Goal: Task Accomplishment & Management: Use online tool/utility

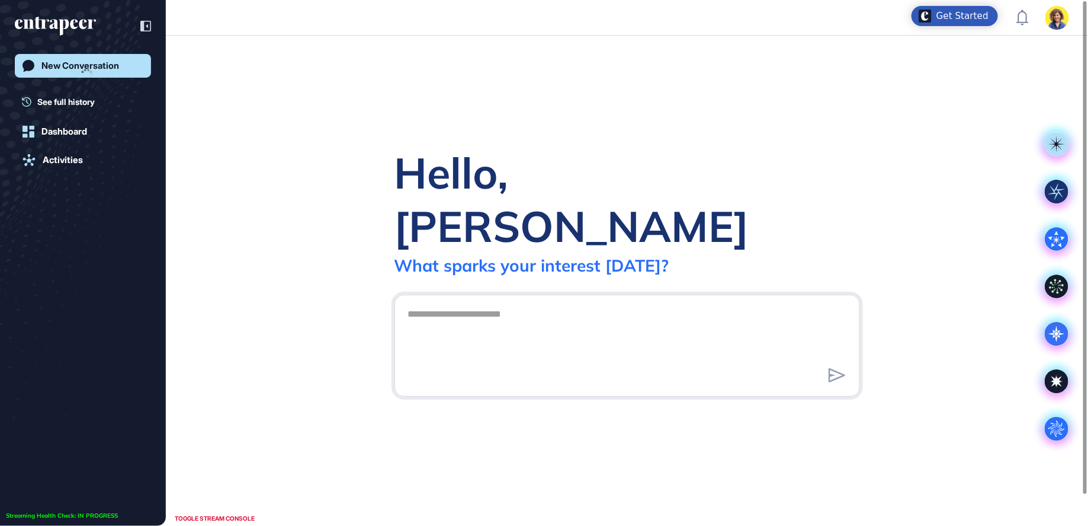
scroll to position [1, 1]
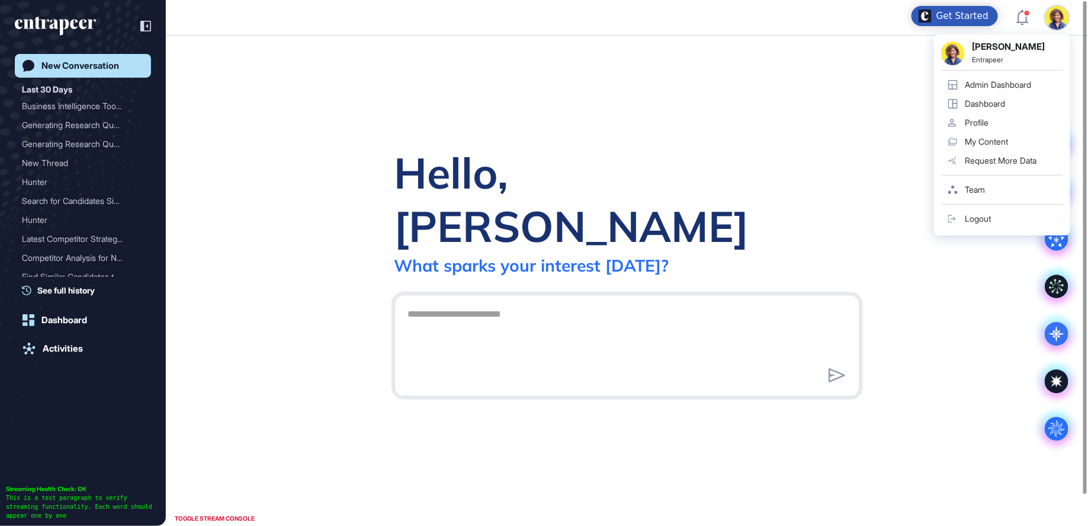
click at [1003, 84] on div "Admin Dashboard" at bounding box center [998, 84] width 66 height 9
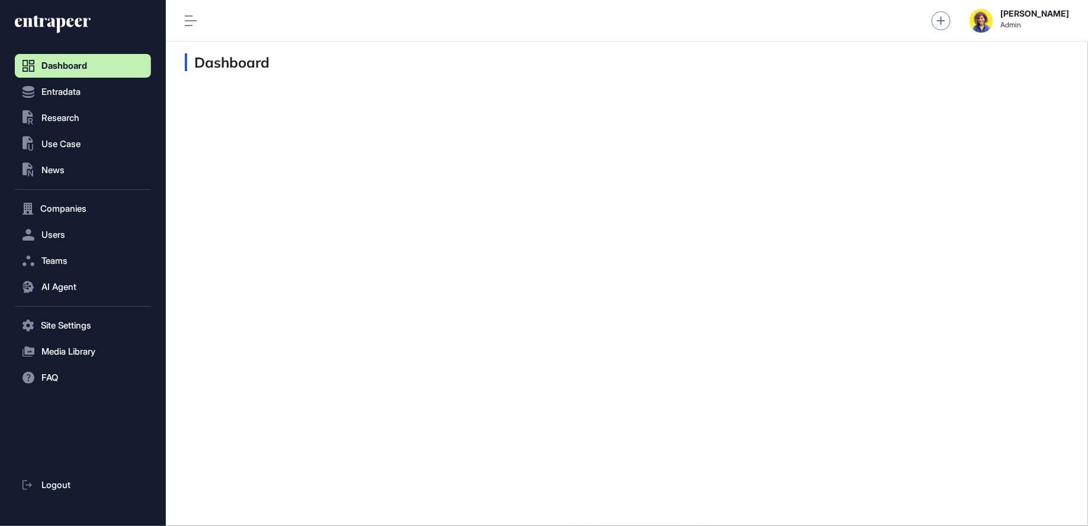
scroll to position [1, 1]
click at [68, 115] on span "Research" at bounding box center [60, 117] width 38 height 9
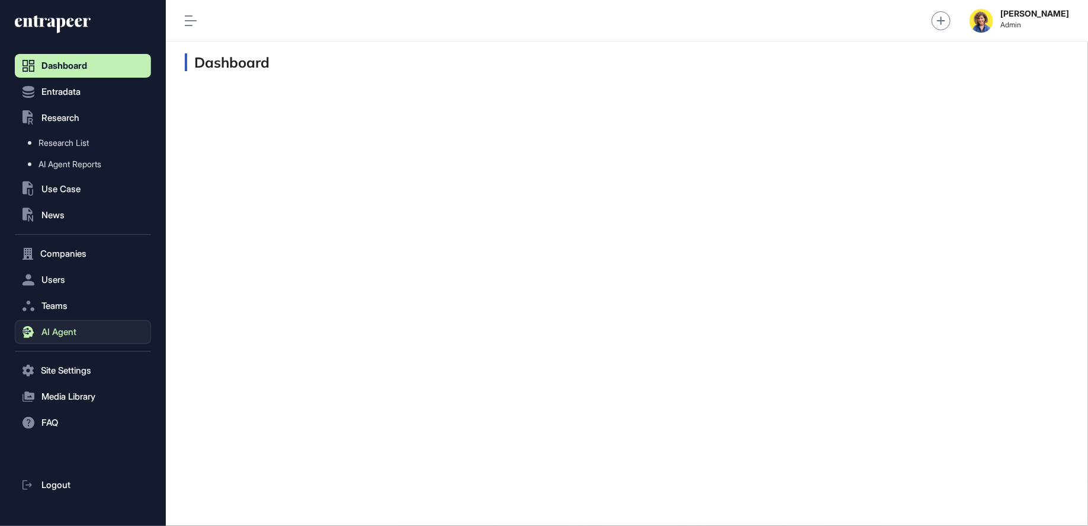
click at [60, 337] on span "AI Agent" at bounding box center [58, 331] width 35 height 9
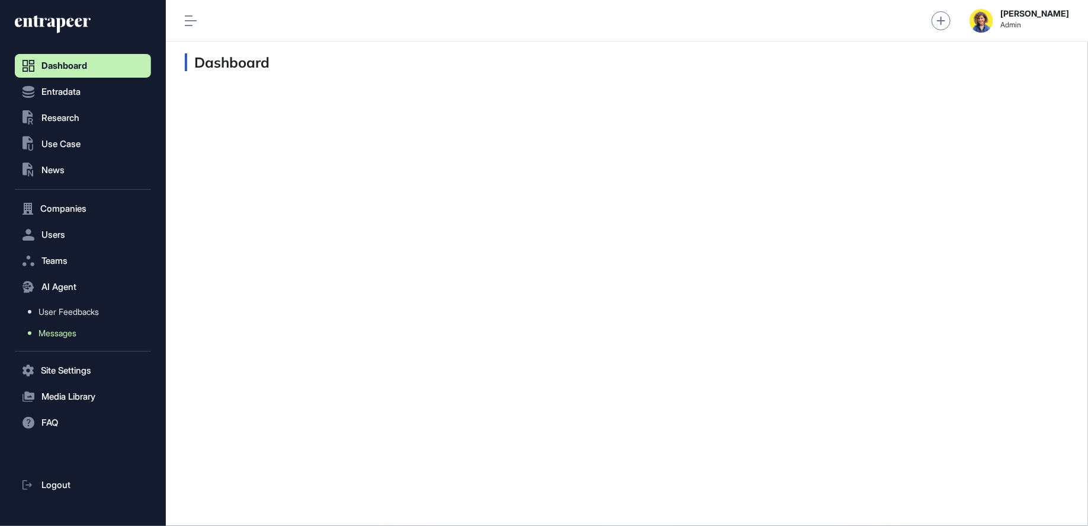
click at [62, 328] on span "Messages" at bounding box center [58, 332] width 38 height 9
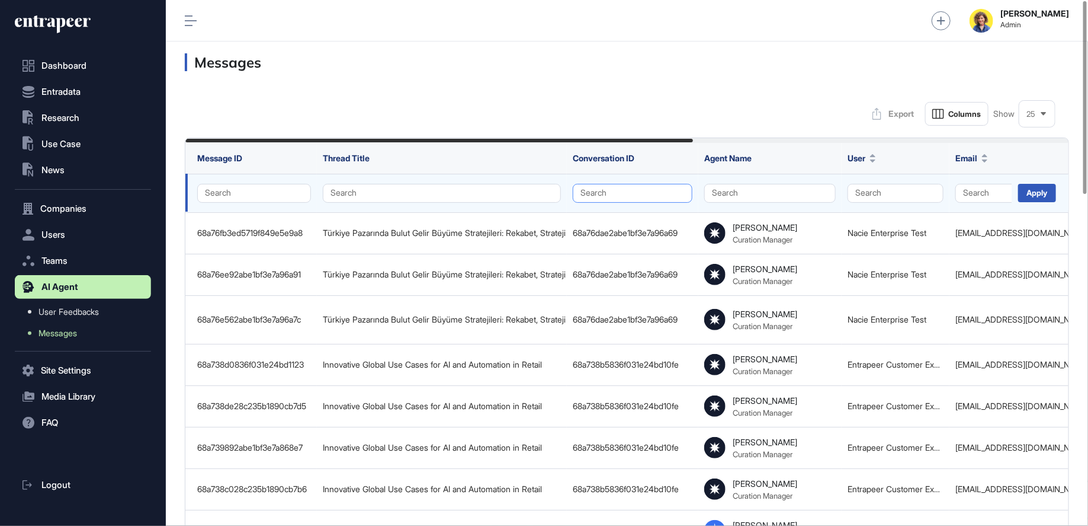
click at [642, 198] on button "Search" at bounding box center [633, 193] width 120 height 19
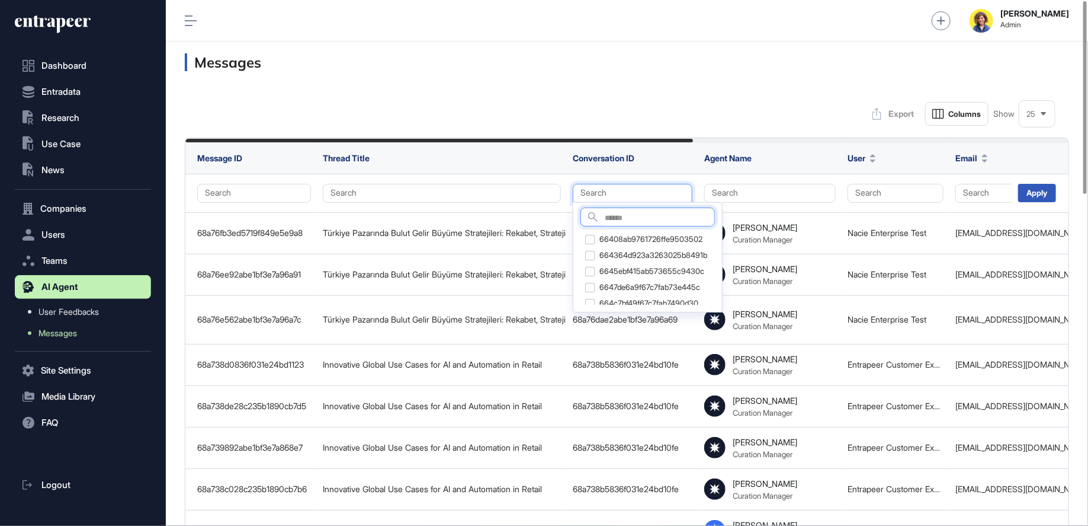
click at [631, 224] on input "text" at bounding box center [660, 218] width 110 height 16
type input "***"
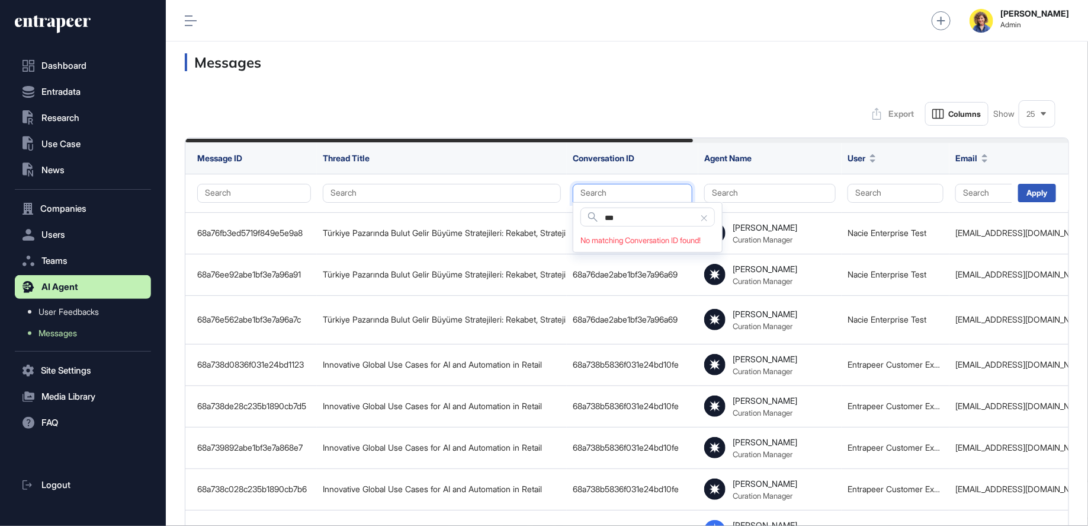
click at [705, 220] on div at bounding box center [705, 217] width 6 height 14
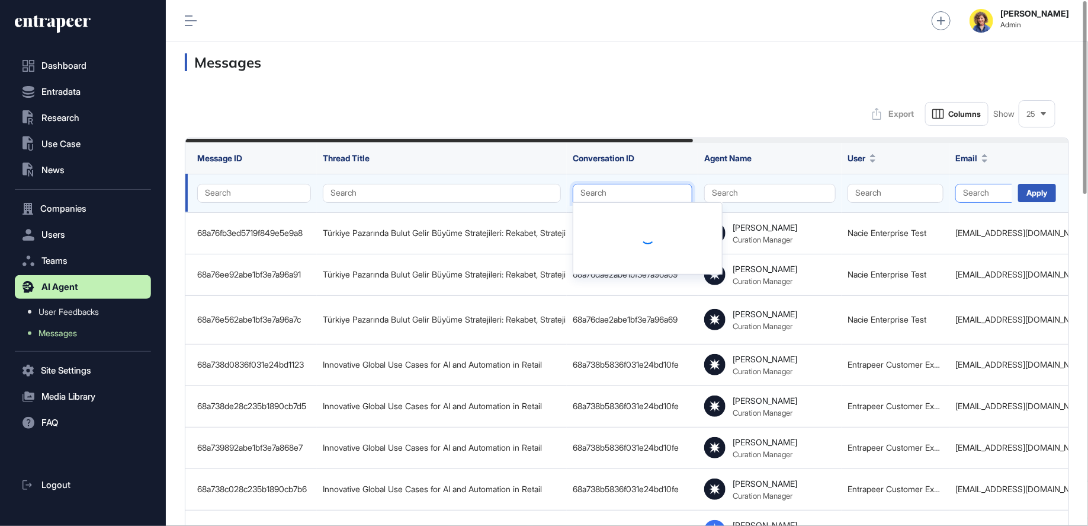
click at [970, 198] on button "Search" at bounding box center [1010, 193] width 108 height 19
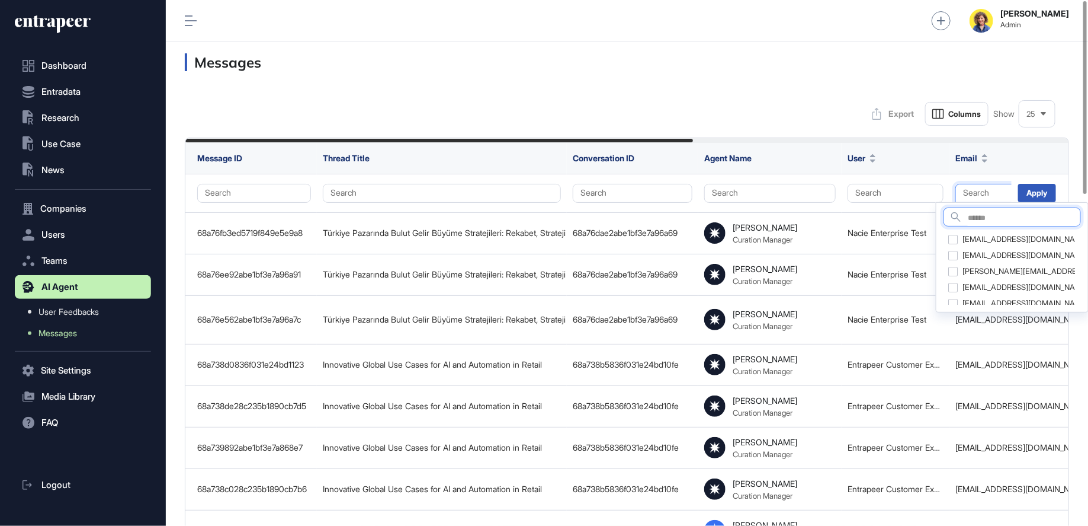
click at [979, 219] on input "text" at bounding box center [1024, 218] width 113 height 16
type input "**********"
click at [1000, 238] on div "[EMAIL_ADDRESS][DOMAIN_NAME]" at bounding box center [1031, 239] width 150 height 17
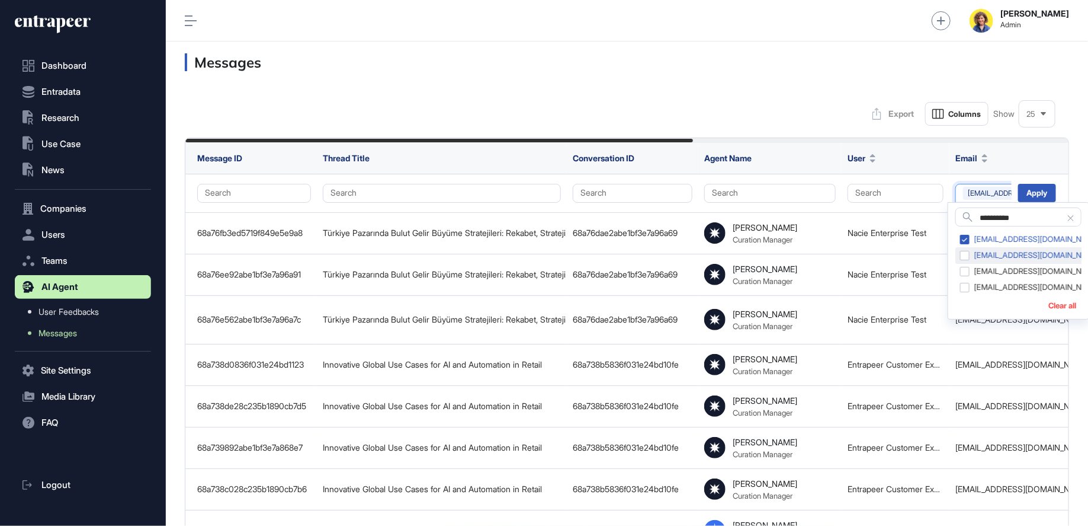
click at [1000, 254] on div "[EMAIL_ADDRESS][DOMAIN_NAME]" at bounding box center [1031, 255] width 150 height 17
click at [1000, 275] on div "[EMAIL_ADDRESS][DOMAIN_NAME]" at bounding box center [1031, 271] width 150 height 17
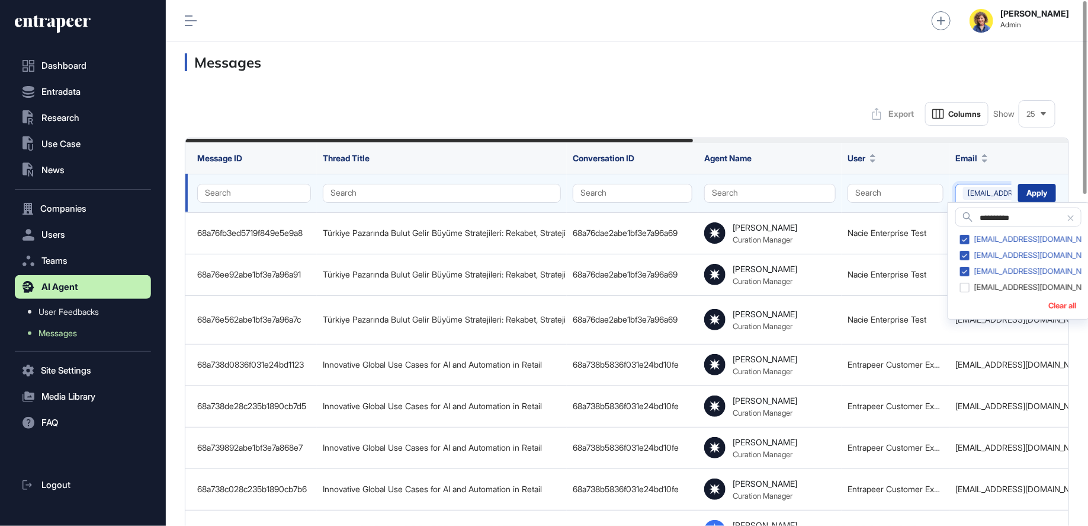
click at [1034, 196] on div "Apply" at bounding box center [1038, 193] width 38 height 18
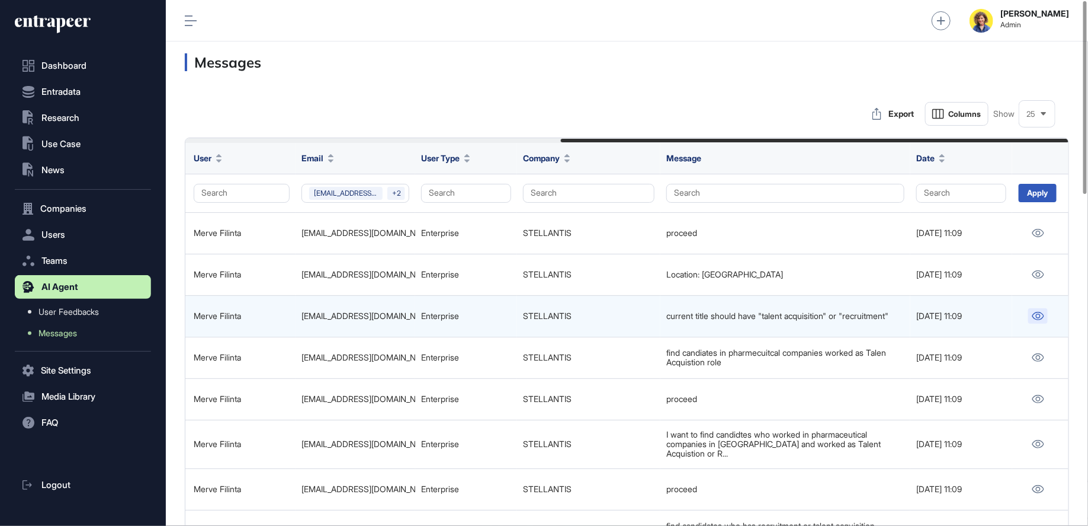
click at [1038, 313] on icon at bounding box center [1038, 316] width 12 height 8
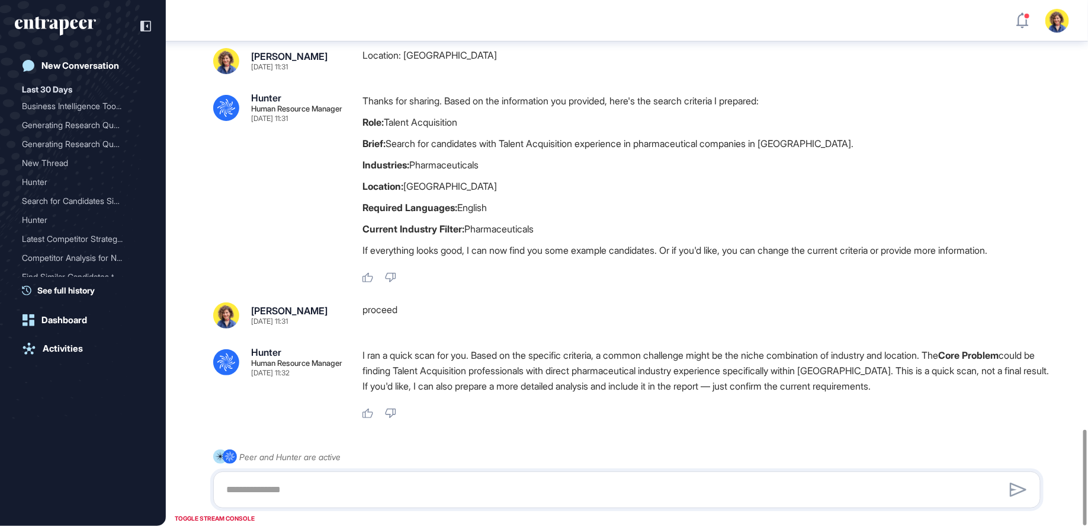
scroll to position [2366, 0]
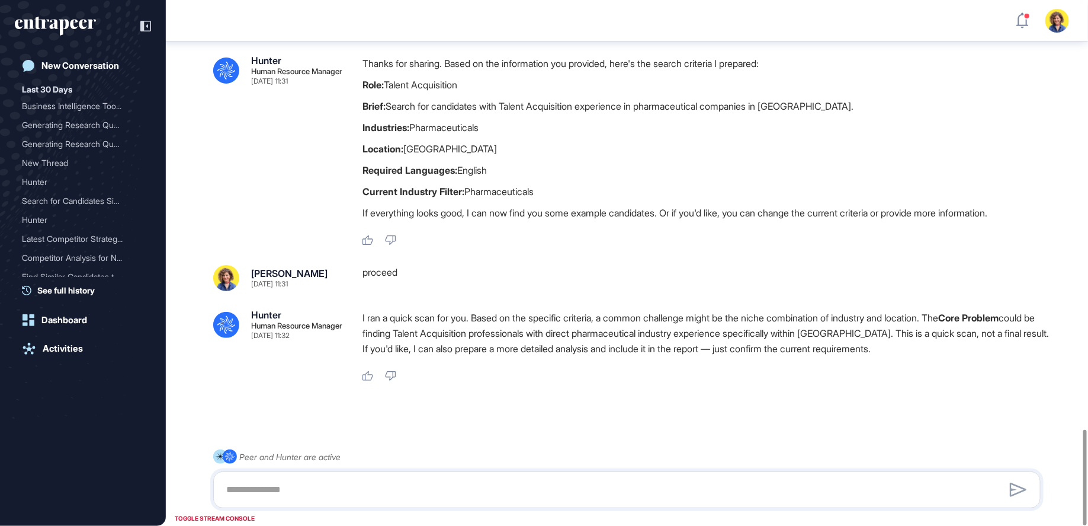
drag, startPoint x: 543, startPoint y: 314, endPoint x: 553, endPoint y: 344, distance: 31.7
click at [553, 344] on div "I ran a quick scan for you. Based on the specific criteria, a common challenge …" at bounding box center [707, 336] width 688 height 52
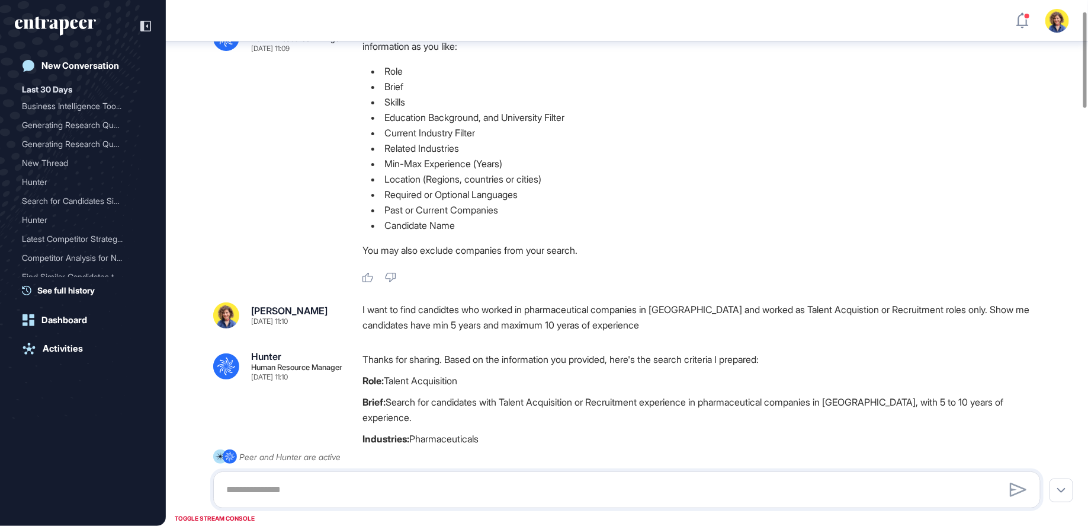
scroll to position [62, 0]
